Goal: Task Accomplishment & Management: Use online tool/utility

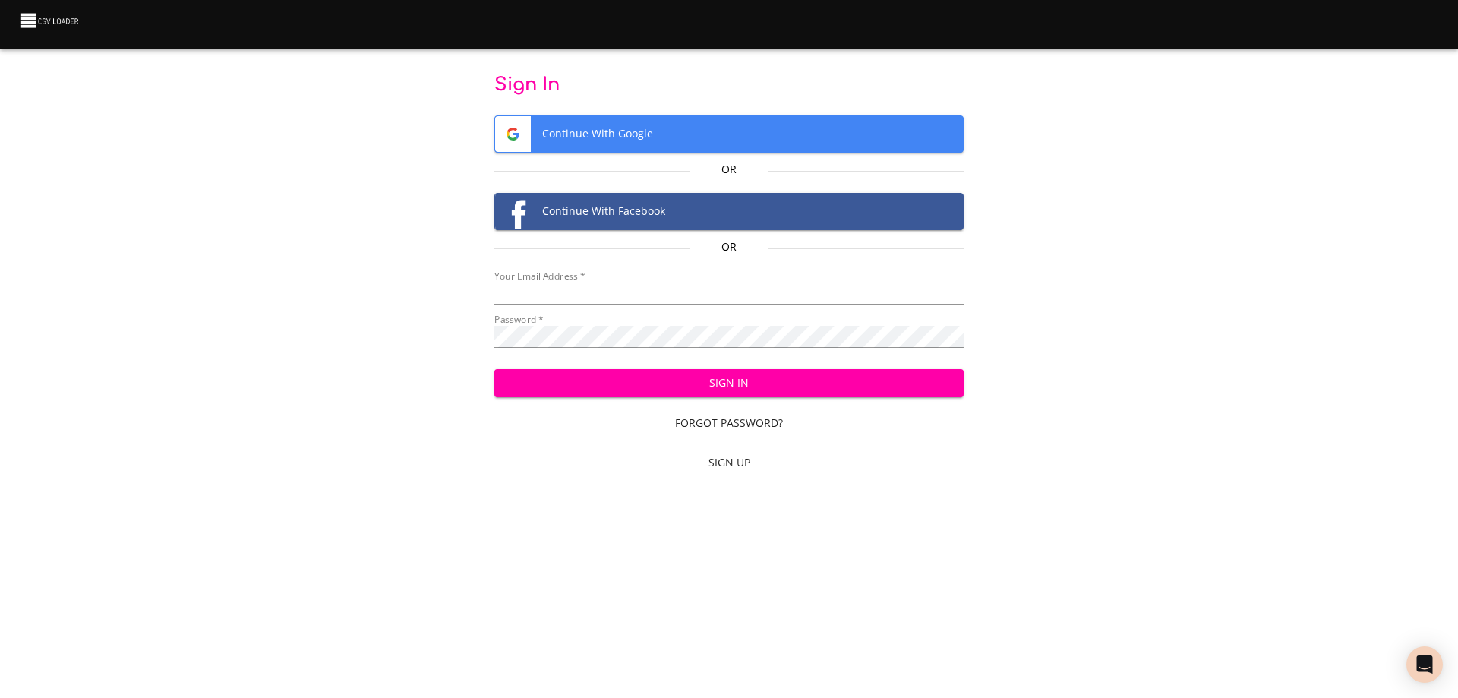
type input "[EMAIL_ADDRESS][DOMAIN_NAME]"
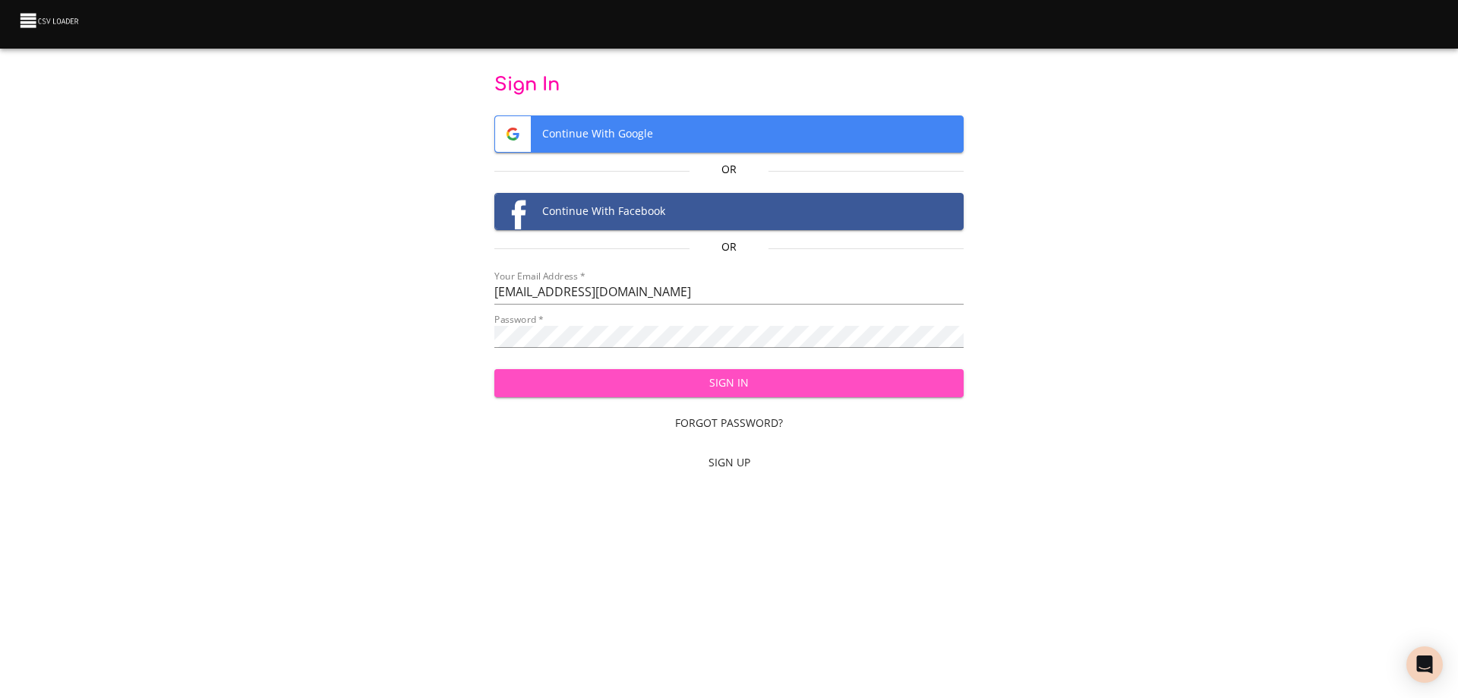
click at [740, 387] on span "Sign In" at bounding box center [729, 383] width 446 height 19
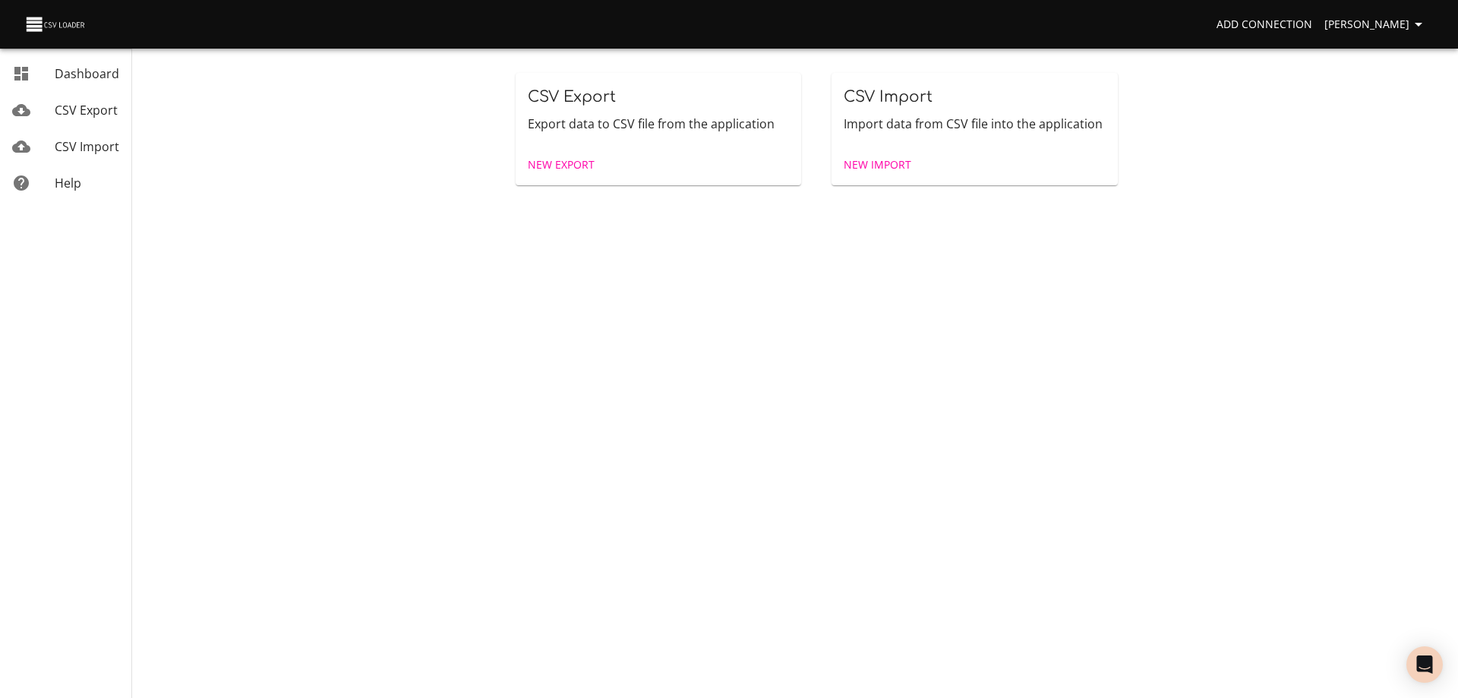
click at [889, 164] on span "New Import" at bounding box center [878, 165] width 68 height 19
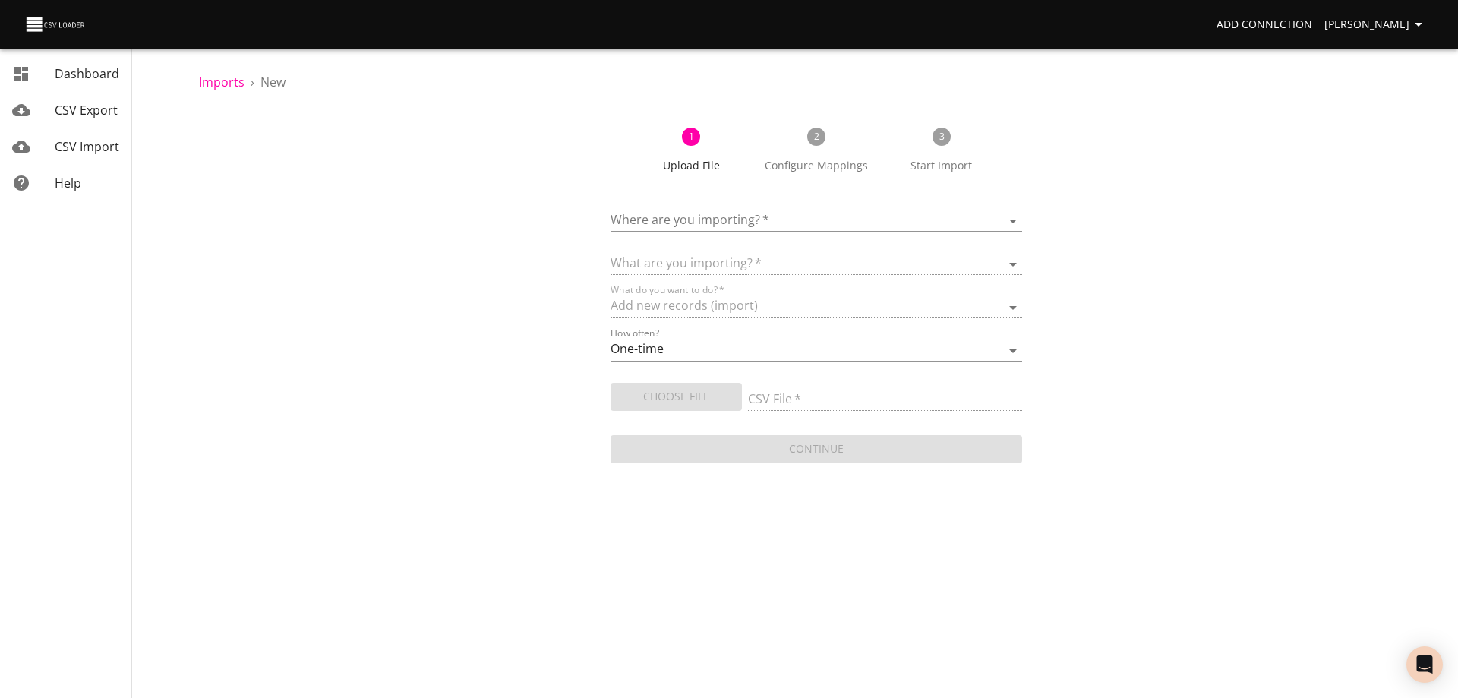
click at [753, 215] on body "Add Connection Wayne Dashboard CSV Export CSV Import Help Imports › New 1 Uploa…" at bounding box center [729, 349] width 1458 height 698
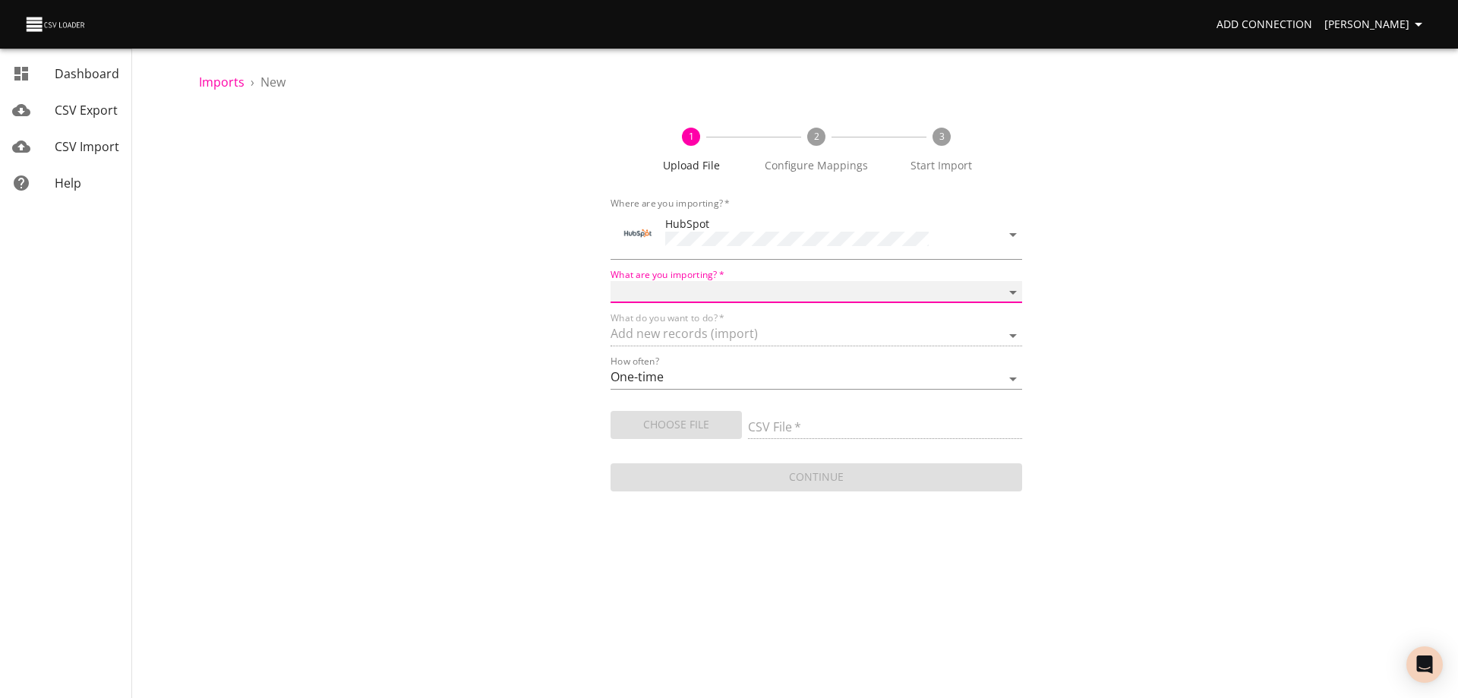
click at [711, 282] on select "Calls Companies Contacts Deals Emails Line items Meetings Notes Products Tasks …" at bounding box center [816, 292] width 412 height 22
select select "deals"
click at [610, 281] on select "Calls Companies Contacts Deals Emails Line items Meetings Notes Products Tasks …" at bounding box center [816, 292] width 412 height 22
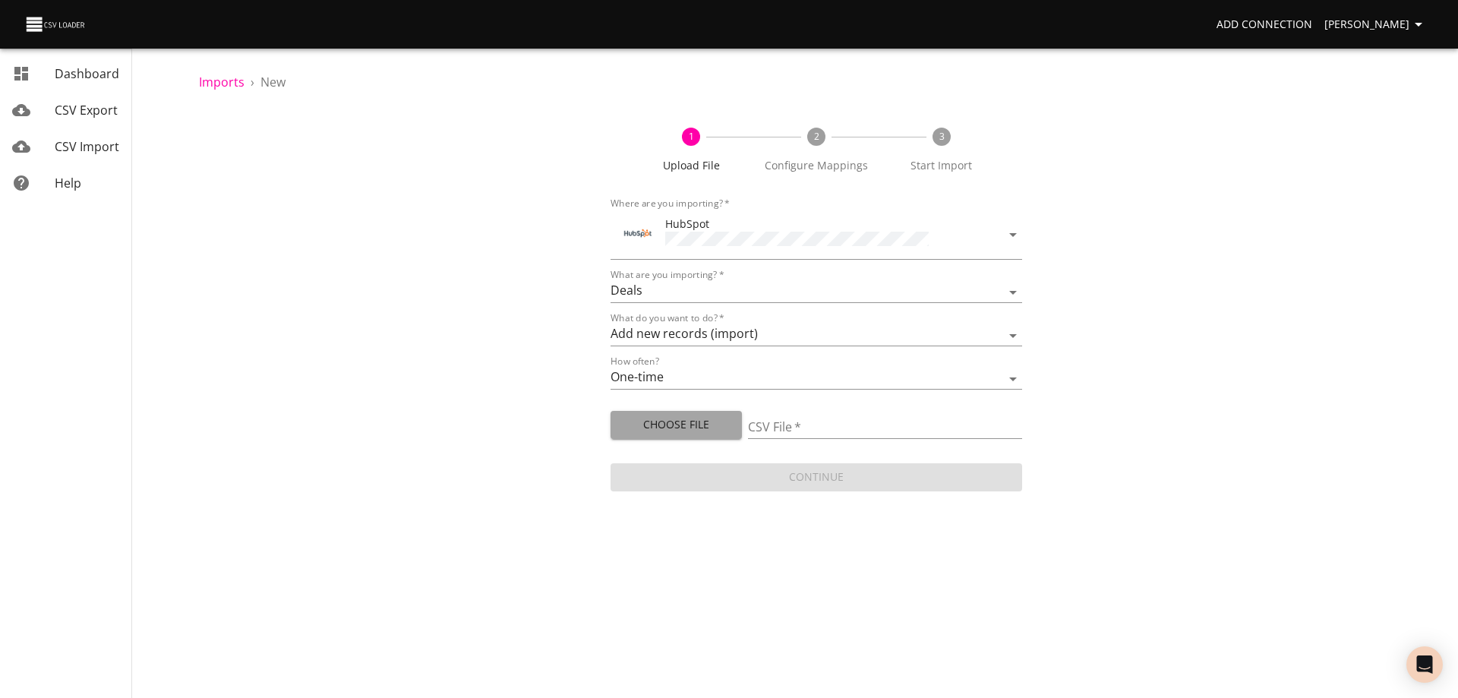
click at [686, 421] on span "Choose File" at bounding box center [676, 424] width 107 height 19
type input "Doctor Daily Sales 10032025.csv"
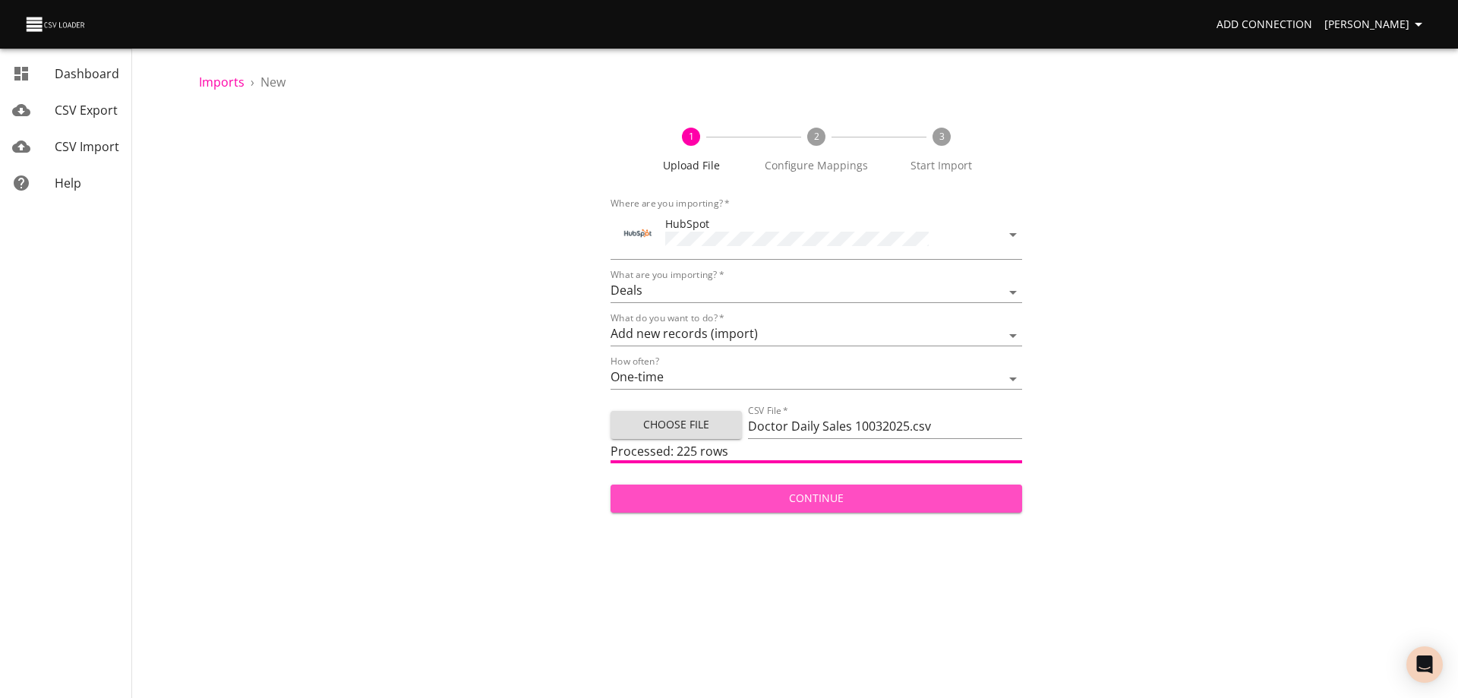
click at [838, 494] on span "Continue" at bounding box center [816, 498] width 387 height 19
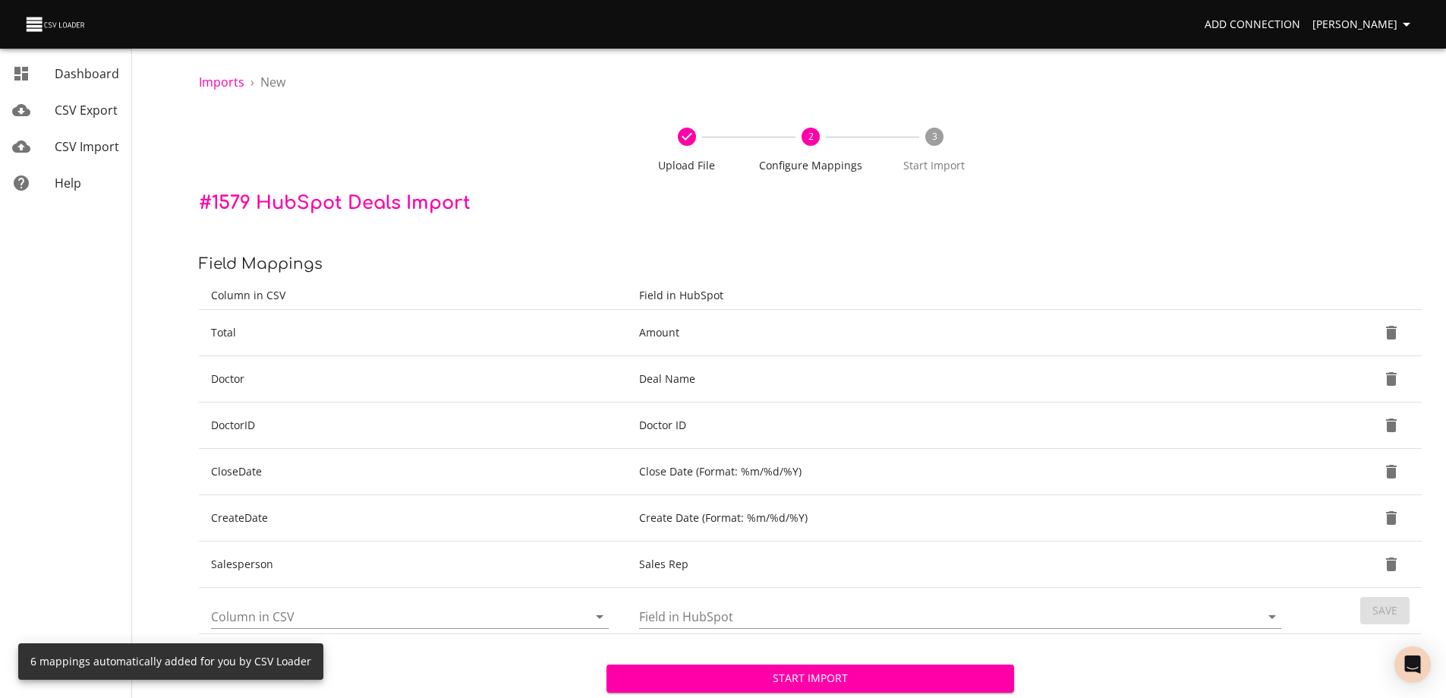
click at [813, 674] on span "Start Import" at bounding box center [810, 678] width 383 height 19
